Goal: Navigation & Orientation: Understand site structure

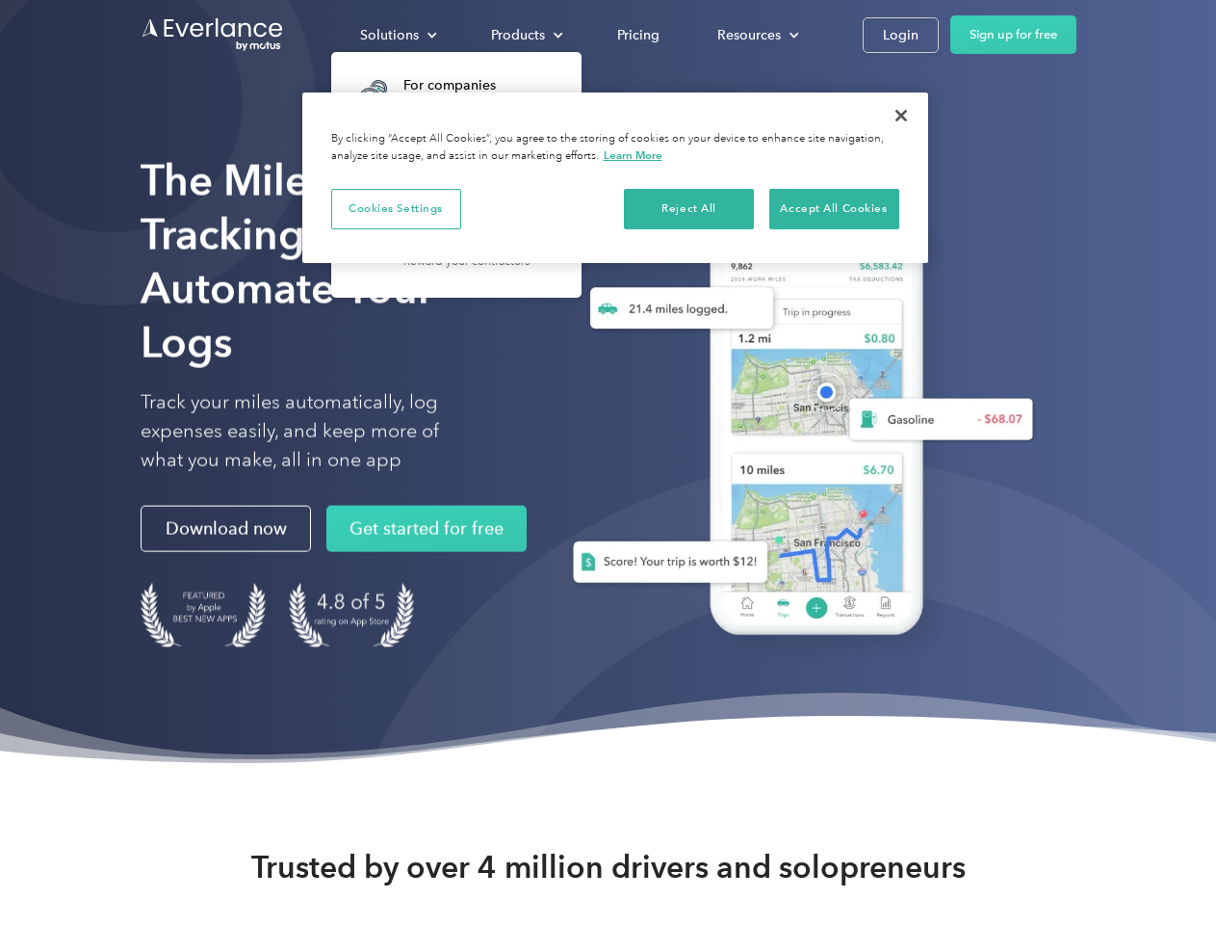
click at [398, 35] on div "Solutions" at bounding box center [389, 35] width 59 height 24
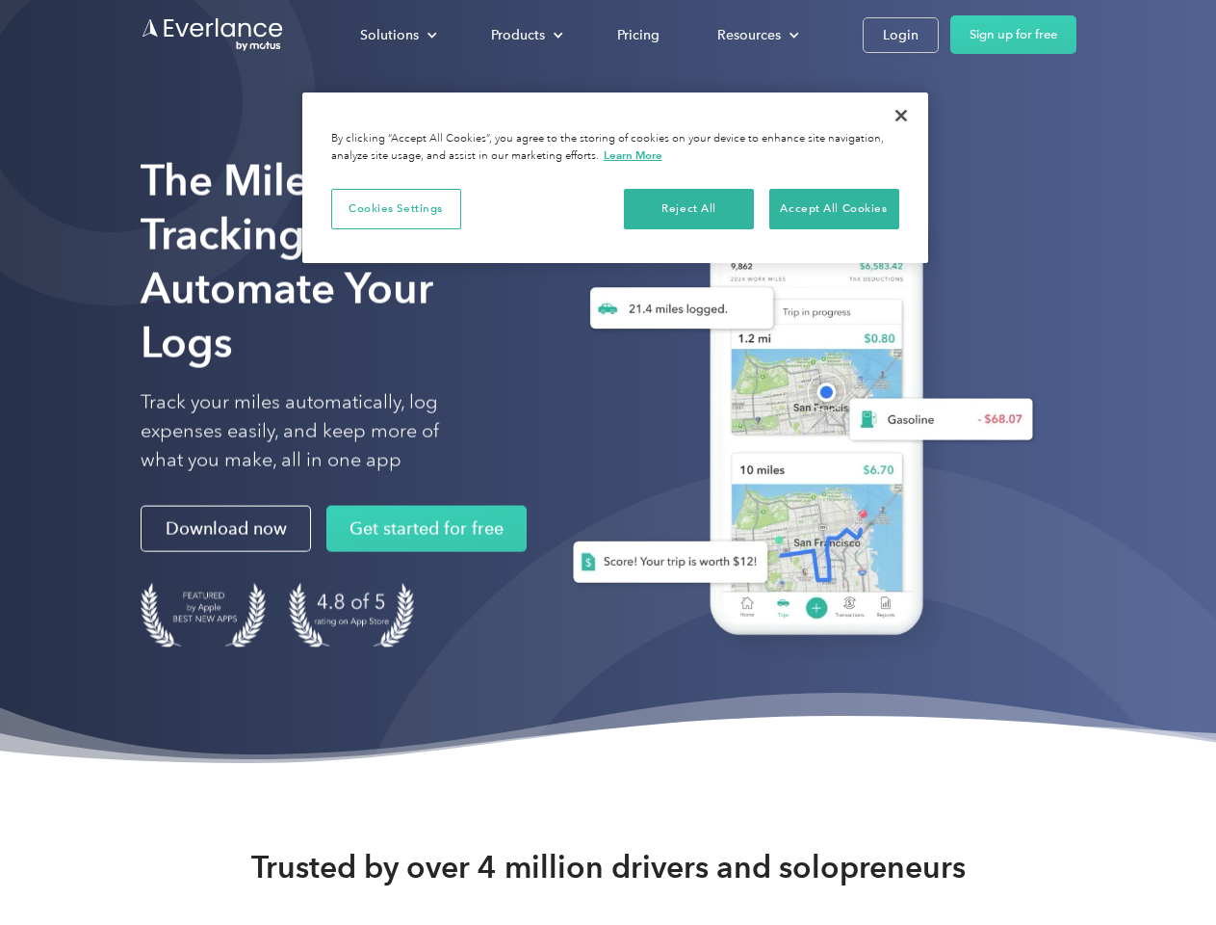
click at [525, 35] on div "Products" at bounding box center [518, 35] width 54 height 24
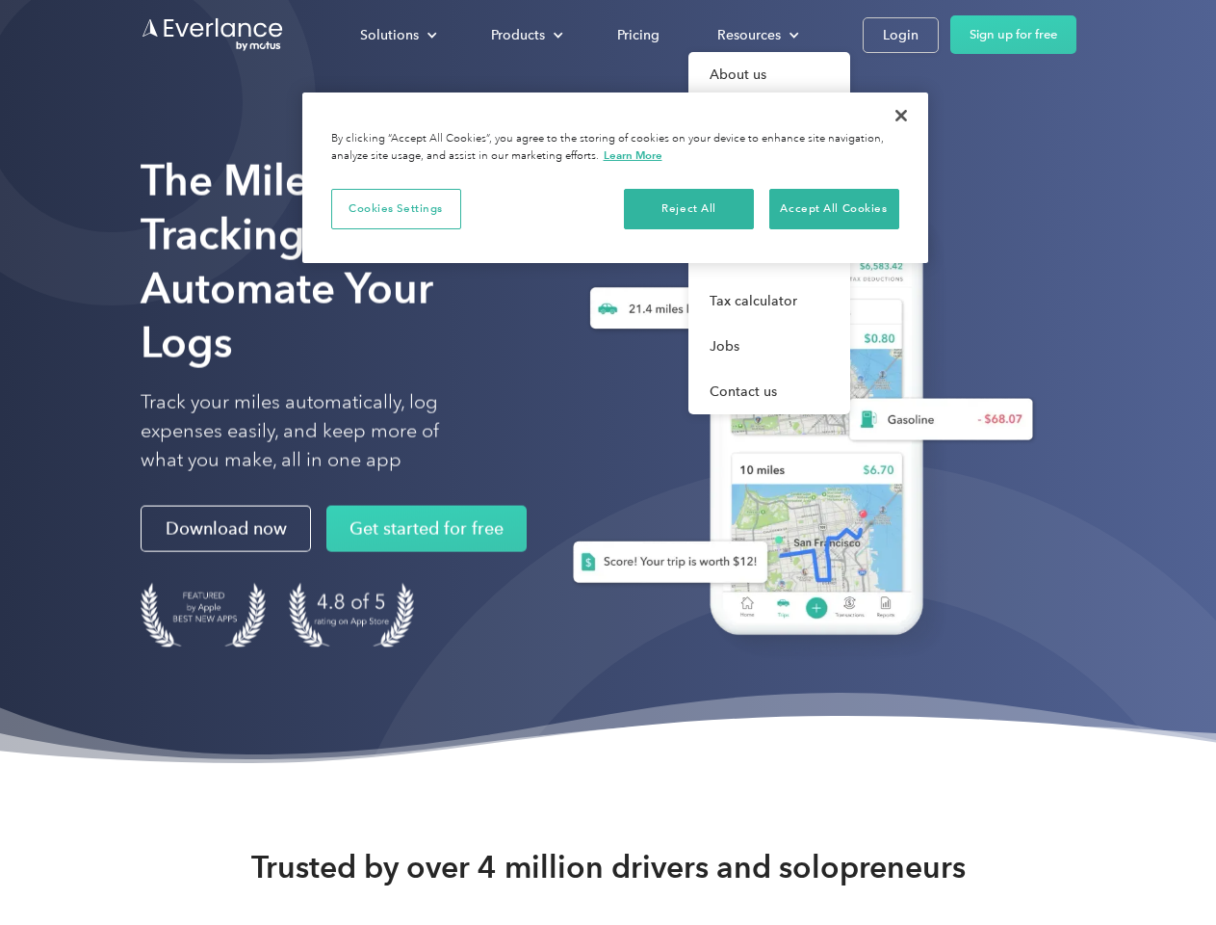
click at [756, 35] on div "Resources" at bounding box center [750, 35] width 64 height 24
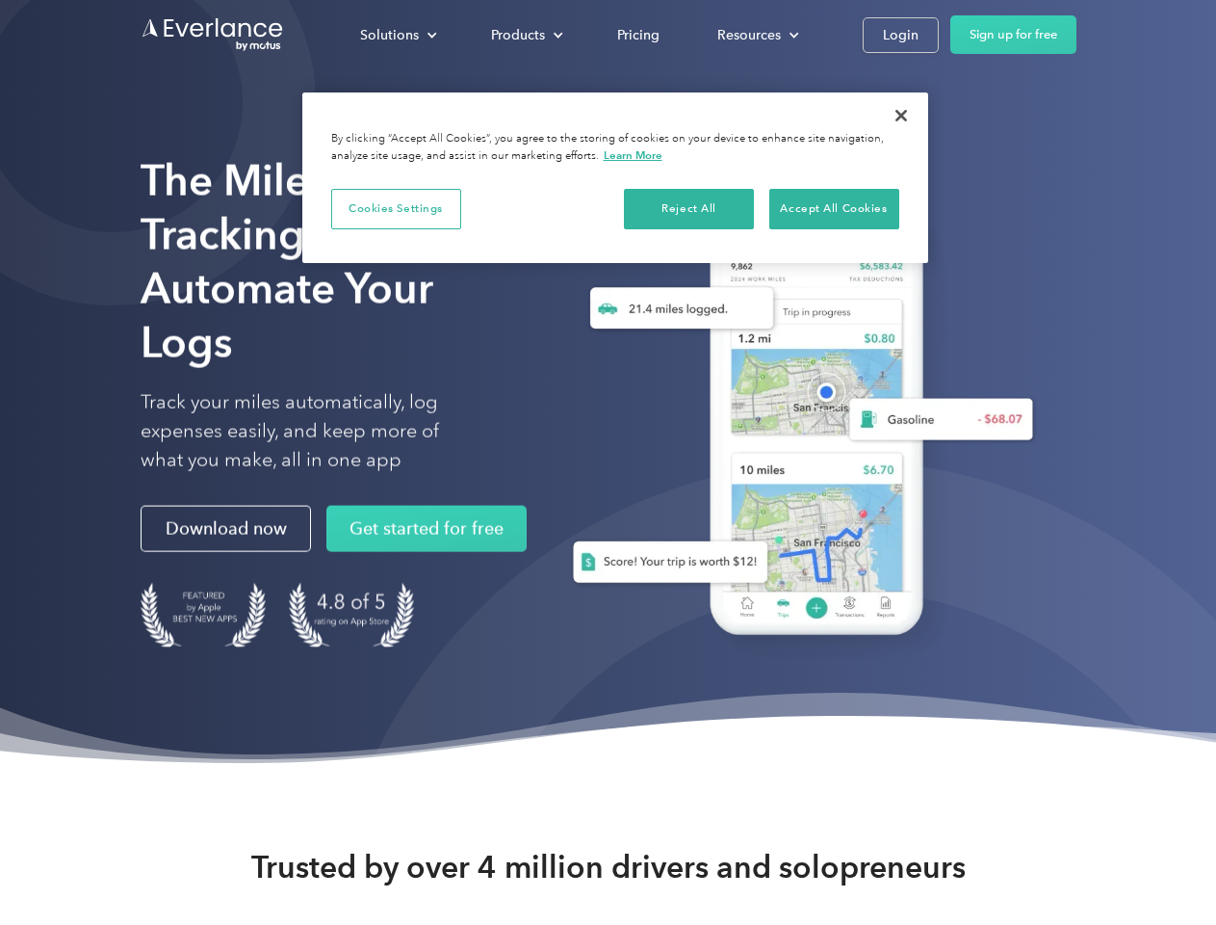
click at [396, 208] on button "Cookies Settings" at bounding box center [396, 209] width 130 height 40
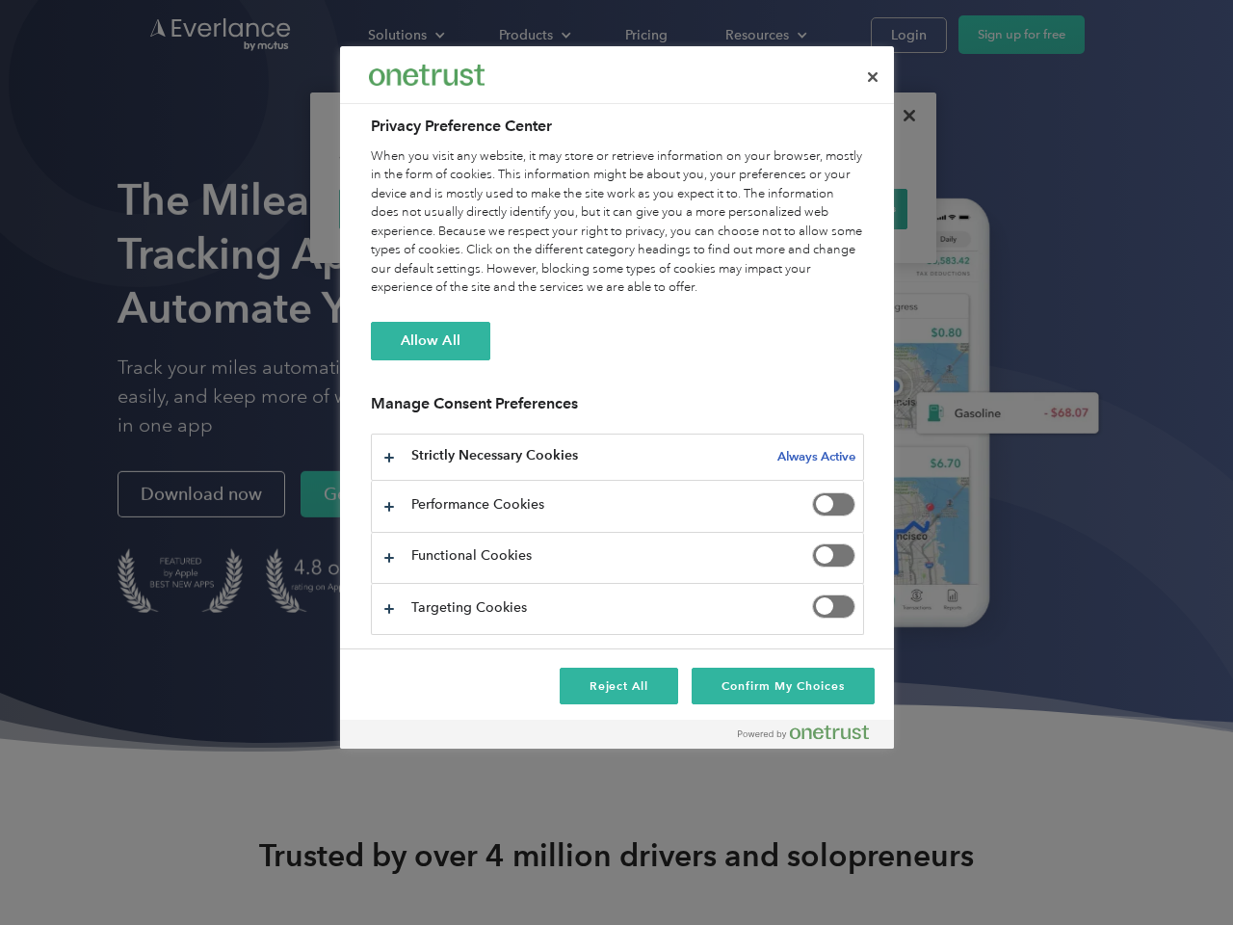
click at [690, 208] on div "When you visit any website, it may store or retrieve information on your browse…" at bounding box center [617, 222] width 493 height 150
click at [834, 208] on div "When you visit any website, it may store or retrieve information on your browse…" at bounding box center [617, 222] width 493 height 150
click at [901, 116] on div at bounding box center [616, 462] width 1233 height 925
